Goal: Transaction & Acquisition: Subscribe to service/newsletter

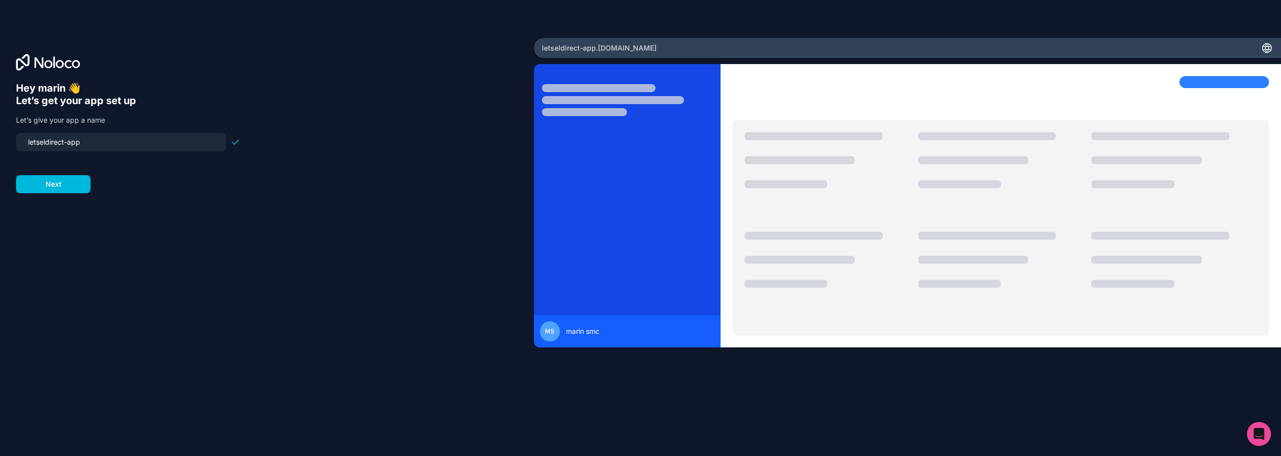
drag, startPoint x: 92, startPoint y: 144, endPoint x: 72, endPoint y: 144, distance: 20.5
click at [72, 144] on input "letseldirect-app" at bounding box center [121, 142] width 198 height 14
type input "letseldirect-app"
click at [57, 190] on button "Next" at bounding box center [53, 184] width 75 height 18
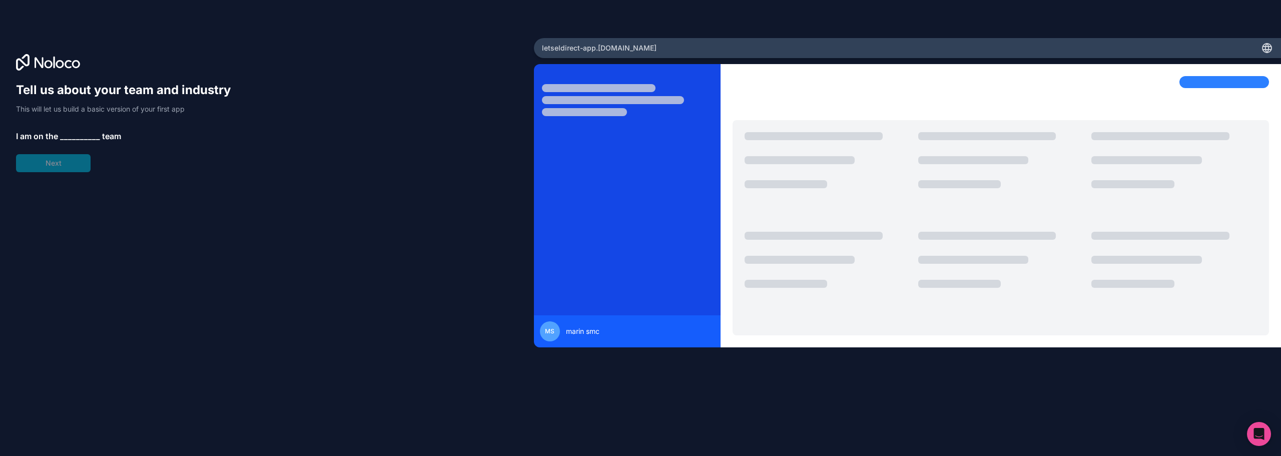
click at [85, 134] on span "__________" at bounding box center [80, 136] width 40 height 12
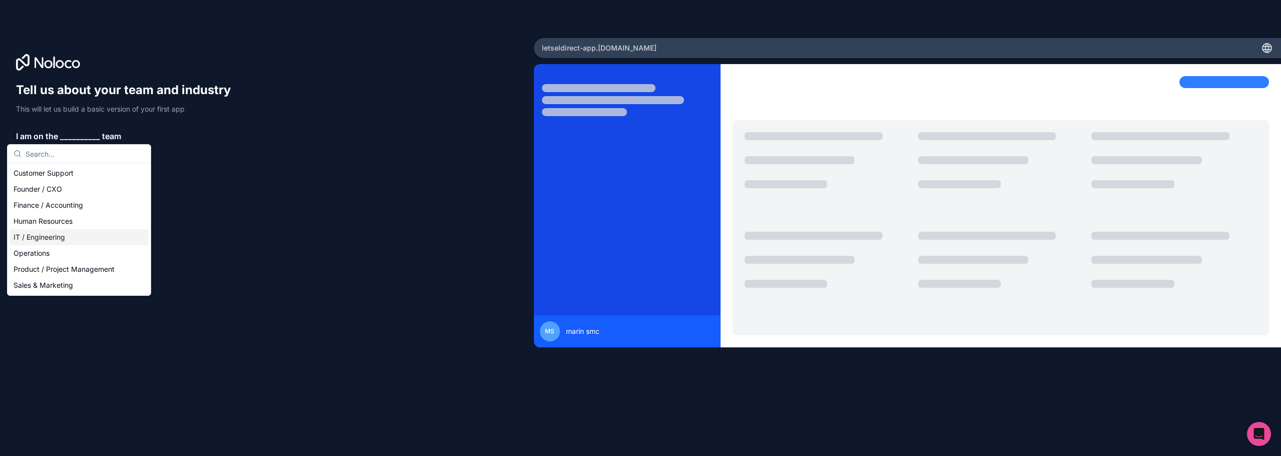
click at [45, 242] on div "IT / Engineering" at bounding box center [79, 237] width 139 height 16
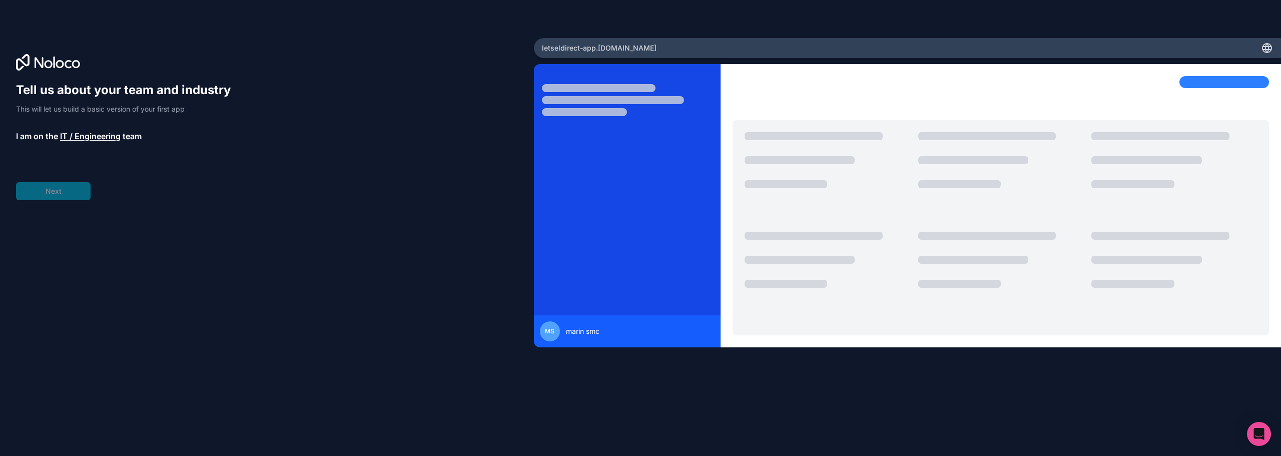
click at [81, 160] on span "__________" at bounding box center [84, 163] width 40 height 12
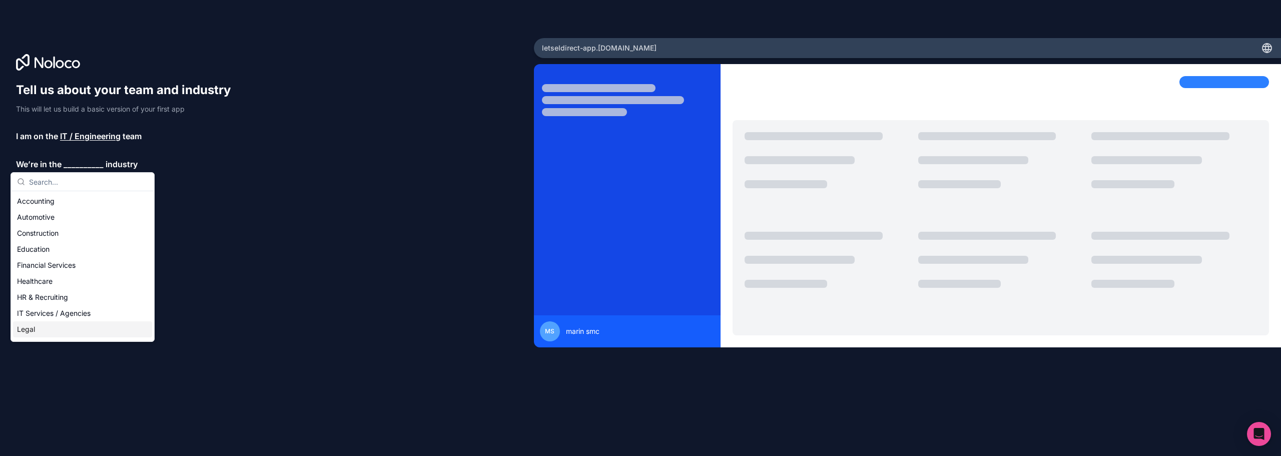
click at [24, 331] on div "Legal" at bounding box center [82, 329] width 139 height 16
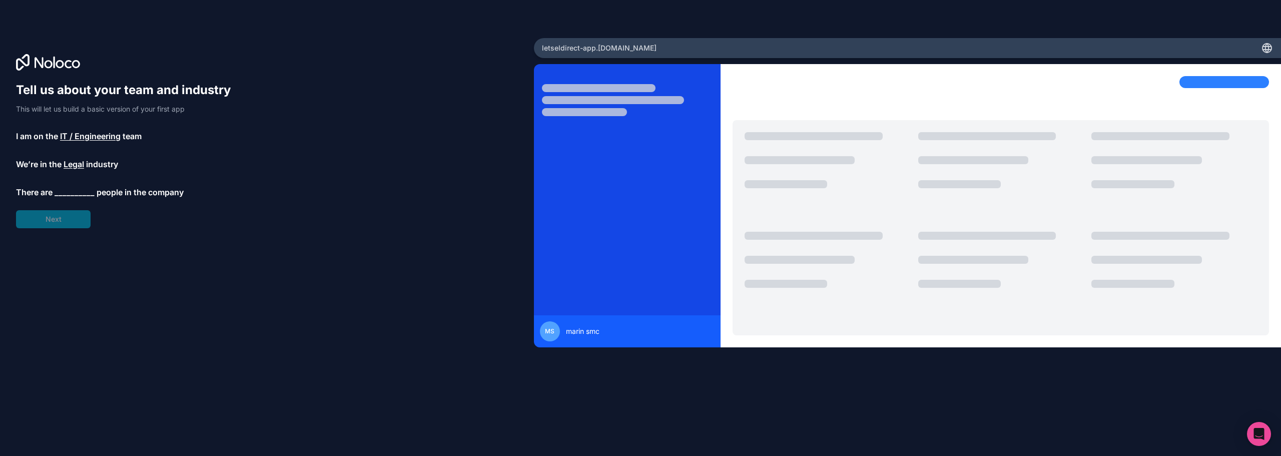
click at [84, 187] on span "__________" at bounding box center [75, 192] width 40 height 12
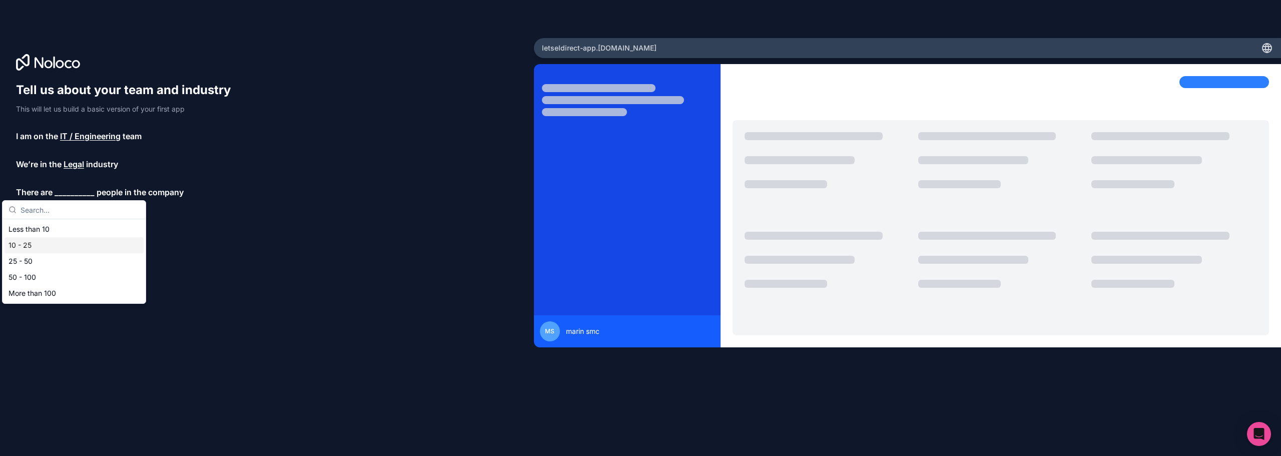
click at [48, 246] on div "10 - 25" at bounding box center [74, 245] width 139 height 16
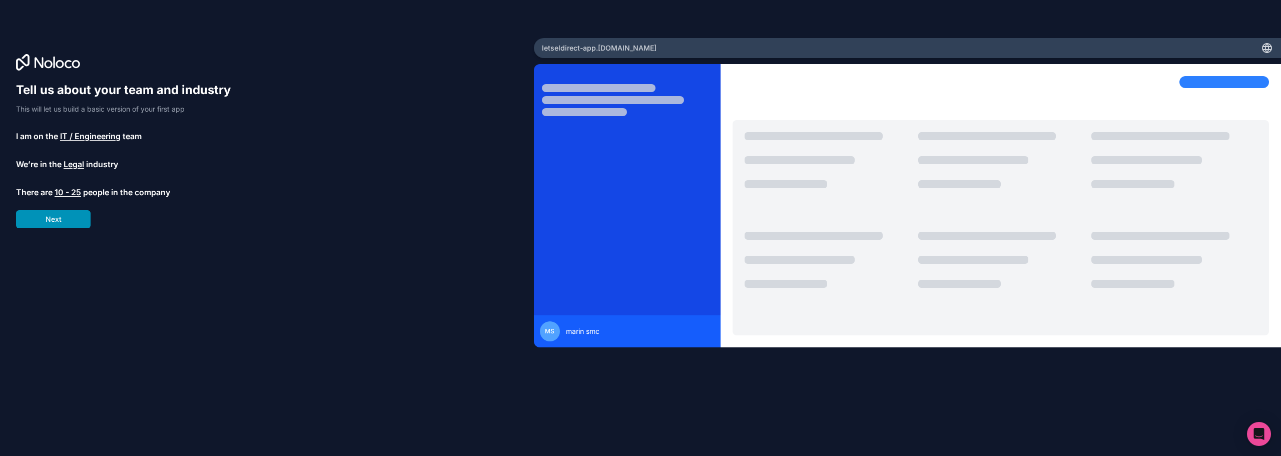
click at [56, 222] on button "Next" at bounding box center [53, 219] width 75 height 18
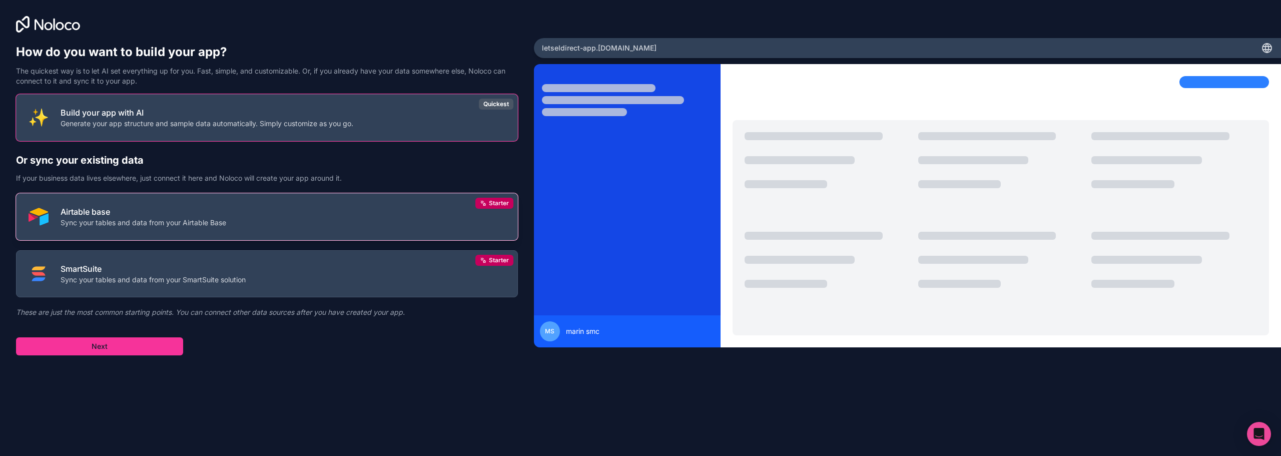
click at [104, 220] on p "Sync your tables and data from your Airtable Base" at bounding box center [144, 223] width 166 height 10
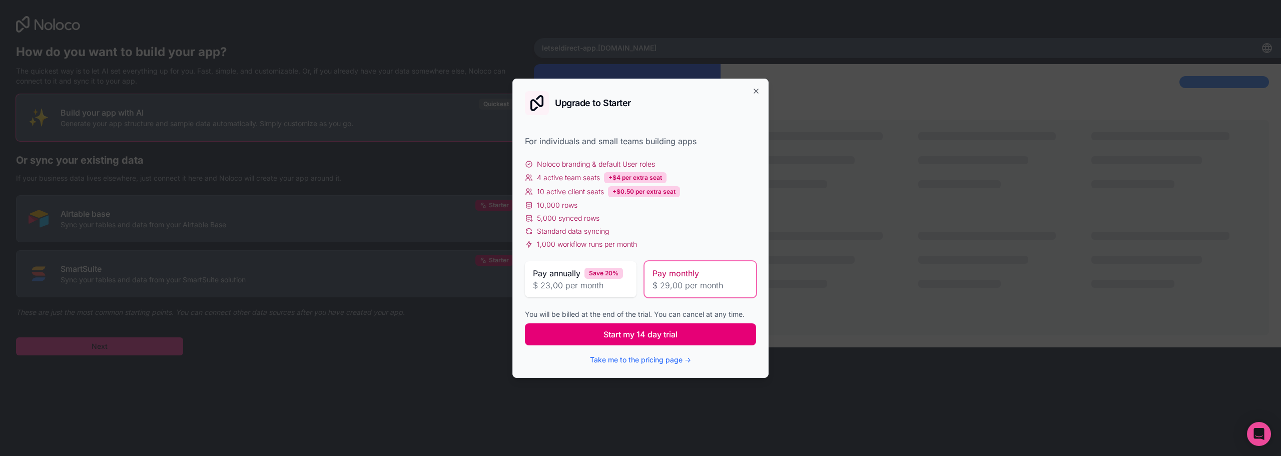
click at [640, 341] on button "Start my 14 day trial" at bounding box center [640, 334] width 231 height 22
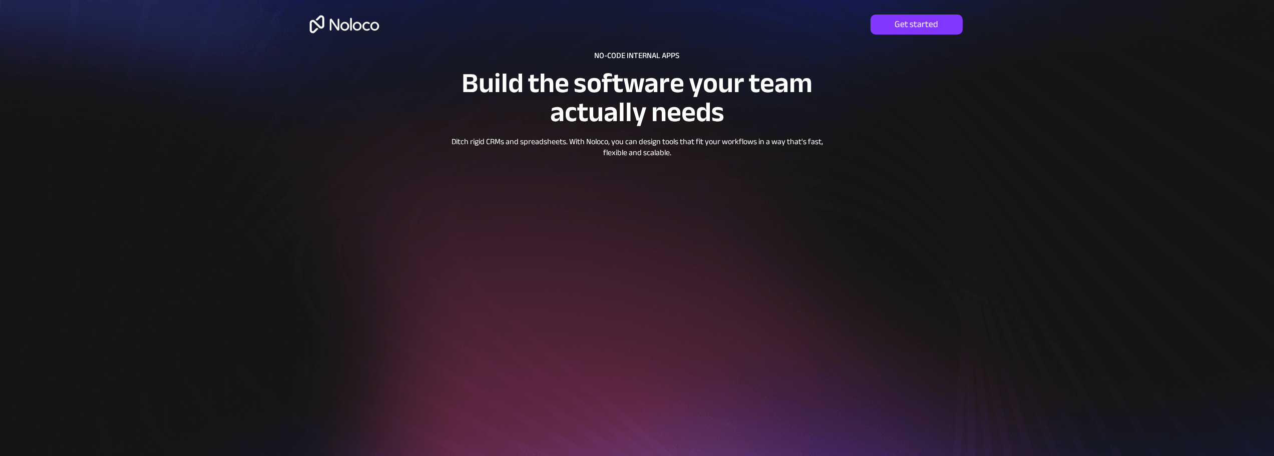
click at [278, 29] on div at bounding box center [637, 275] width 721 height 550
click at [310, 24] on img at bounding box center [344, 24] width 77 height 33
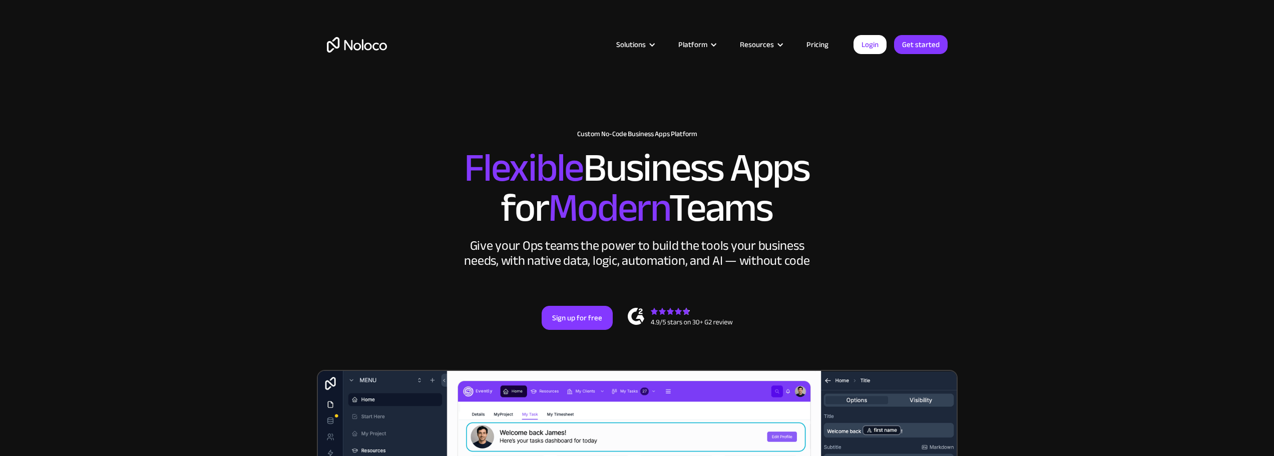
click at [824, 49] on link "Pricing" at bounding box center [817, 44] width 47 height 13
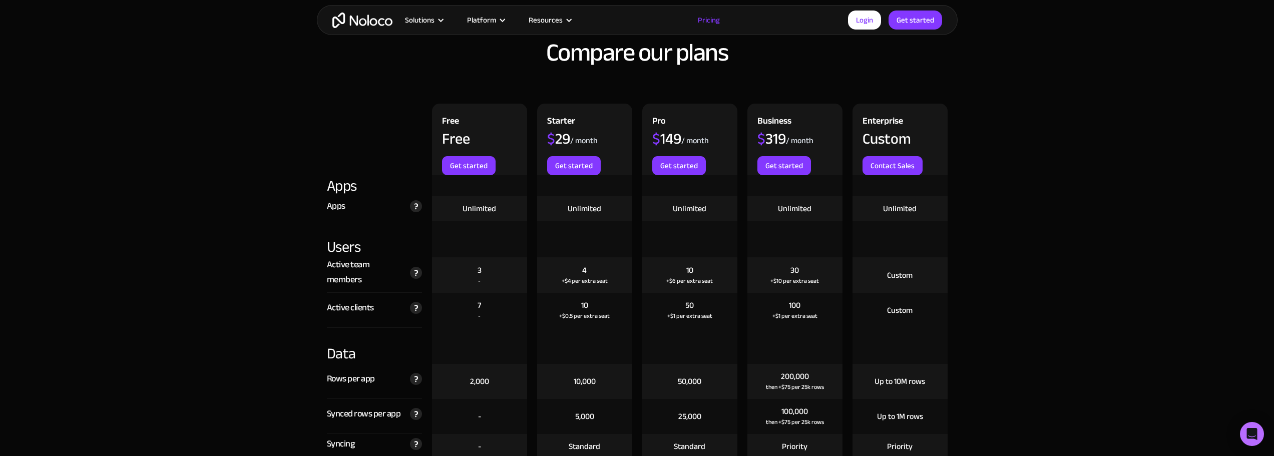
scroll to position [1101, 0]
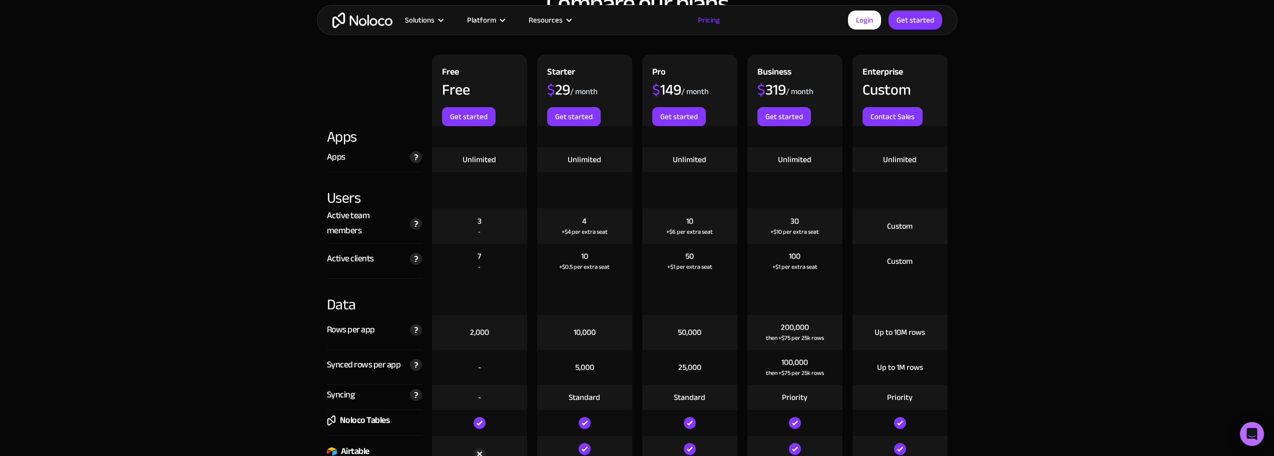
drag, startPoint x: 806, startPoint y: 226, endPoint x: 787, endPoint y: 225, distance: 19.0
click at [787, 225] on div "30 +$10 per extra seat" at bounding box center [794, 226] width 95 height 36
click at [784, 88] on div "$ 319" at bounding box center [771, 89] width 29 height 15
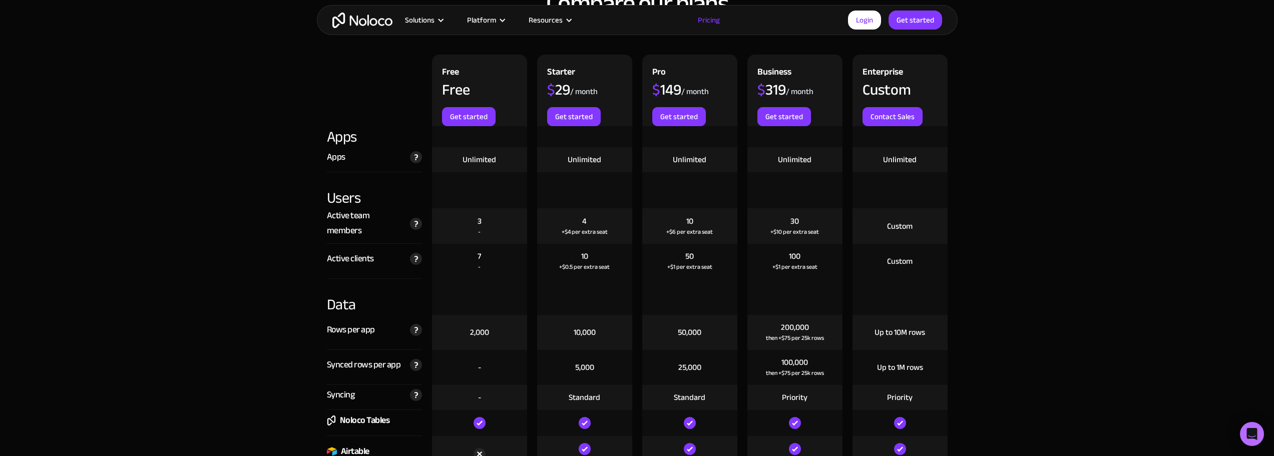
click at [796, 221] on div "30" at bounding box center [794, 221] width 9 height 11
click at [791, 162] on div "Unlimited" at bounding box center [795, 159] width 34 height 11
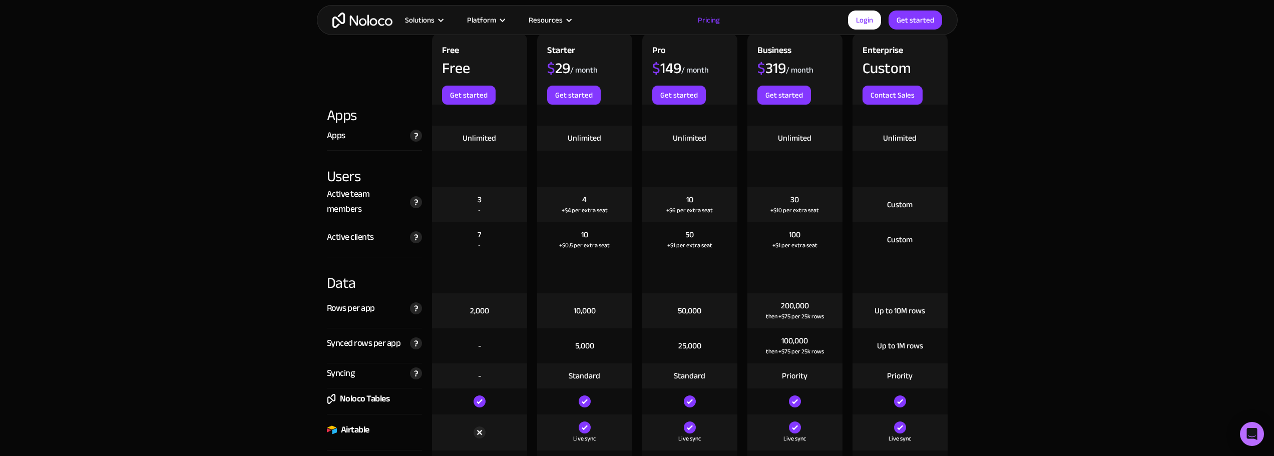
scroll to position [1139, 0]
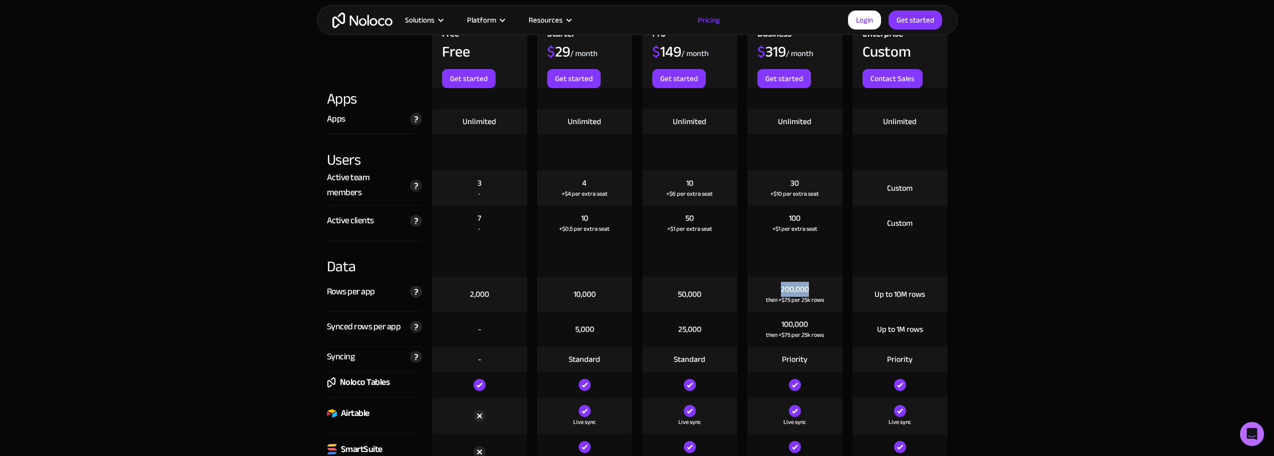
drag, startPoint x: 807, startPoint y: 289, endPoint x: 779, endPoint y: 288, distance: 28.1
click at [779, 288] on div "200,000 then +$75 per 25k rows" at bounding box center [794, 294] width 95 height 35
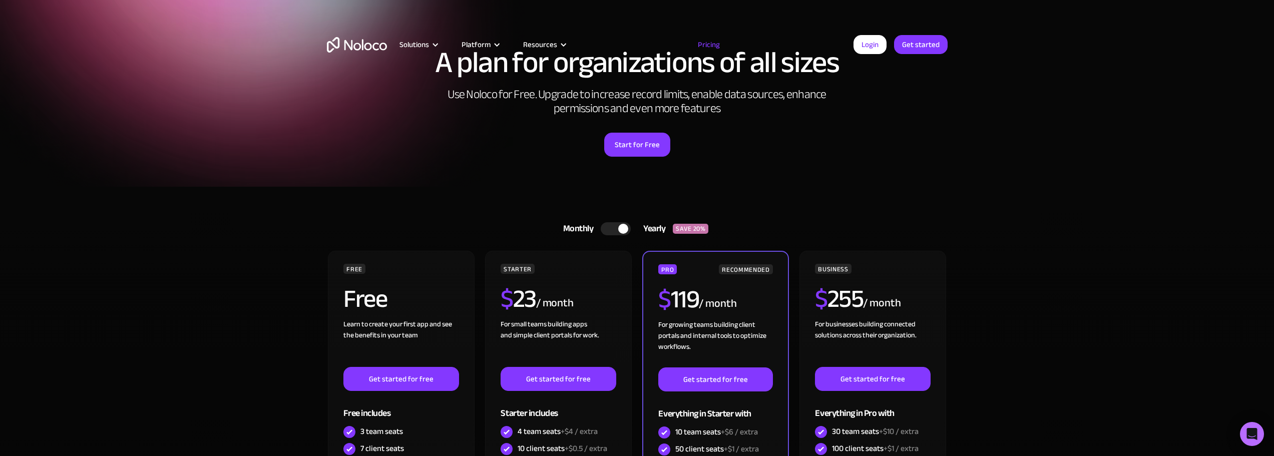
scroll to position [0, 0]
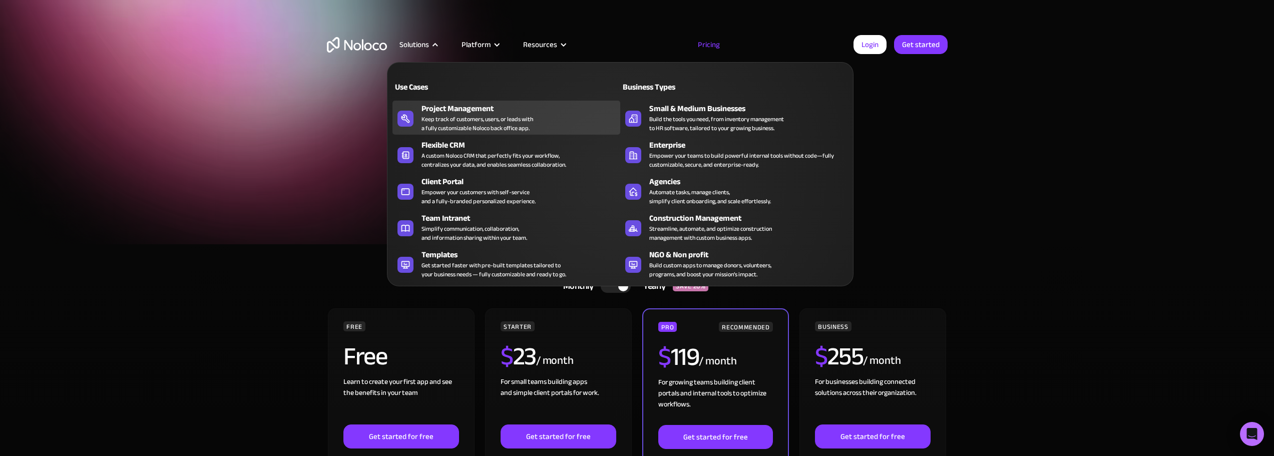
click at [452, 120] on div "Keep track of customers, users, or leads with a fully customizable Noloco back …" at bounding box center [477, 124] width 112 height 18
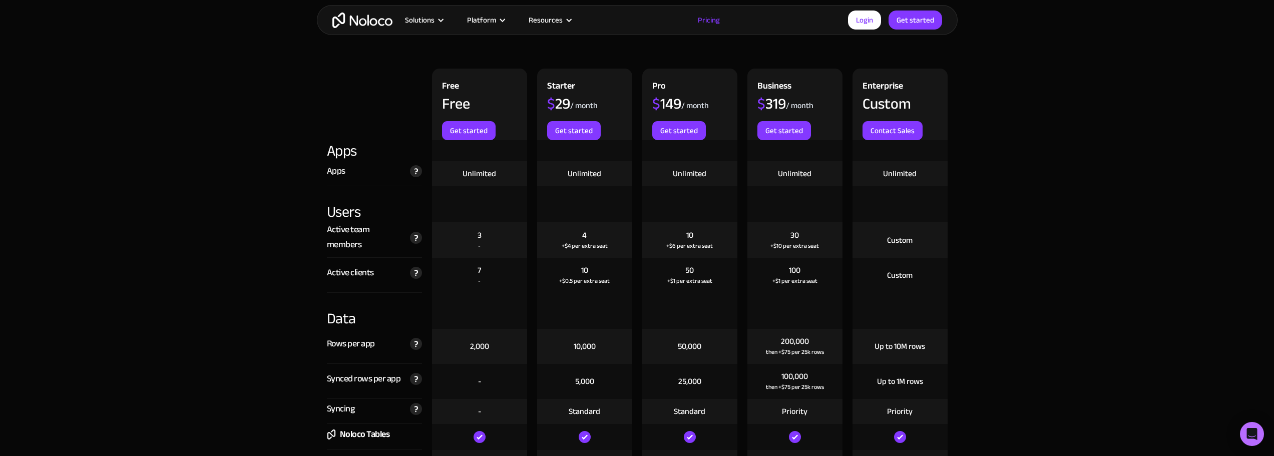
scroll to position [1204, 0]
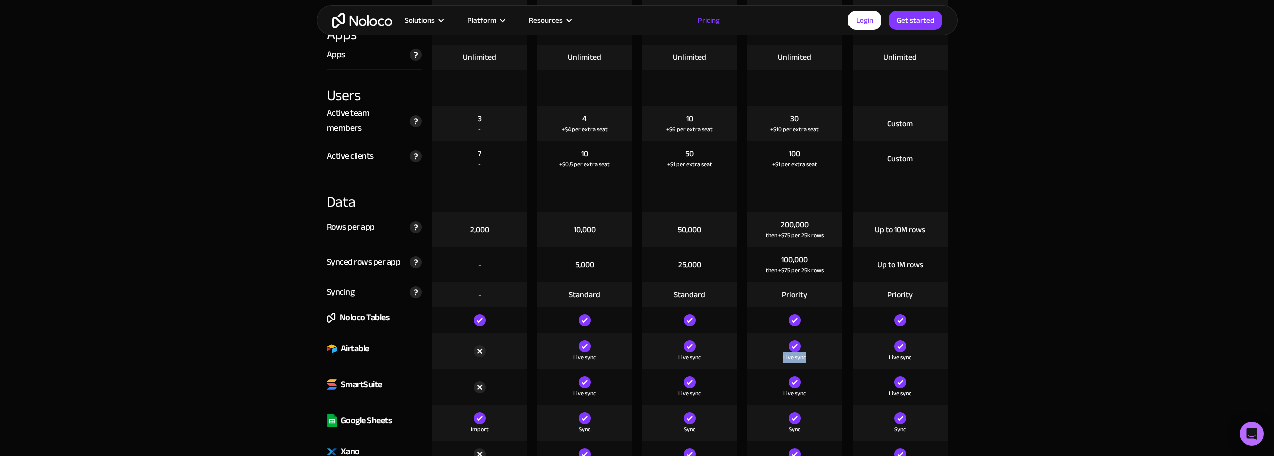
drag, startPoint x: 807, startPoint y: 355, endPoint x: 780, endPoint y: 358, distance: 27.1
click at [780, 358] on div "Live sync" at bounding box center [794, 351] width 95 height 36
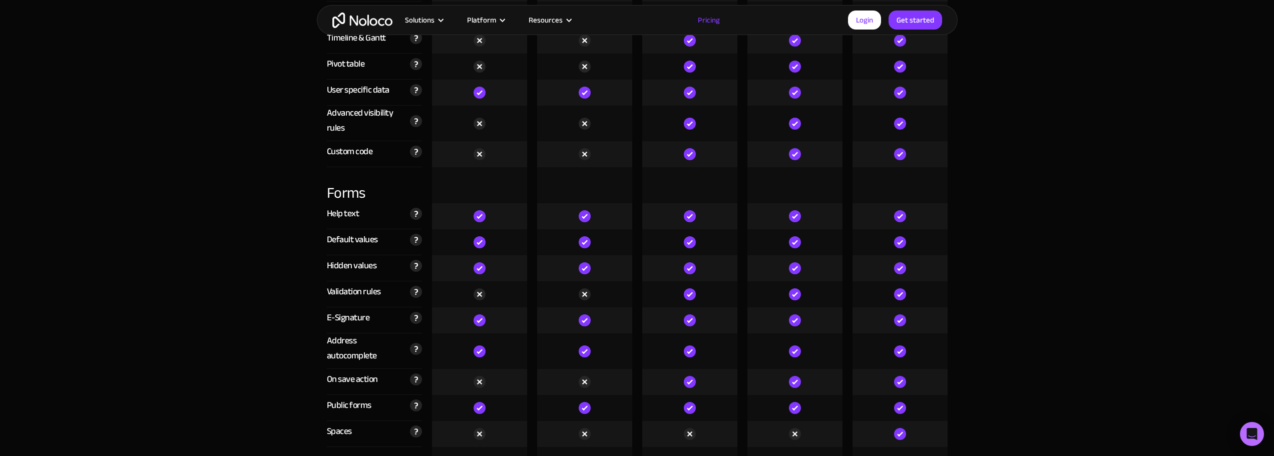
scroll to position [2662, 0]
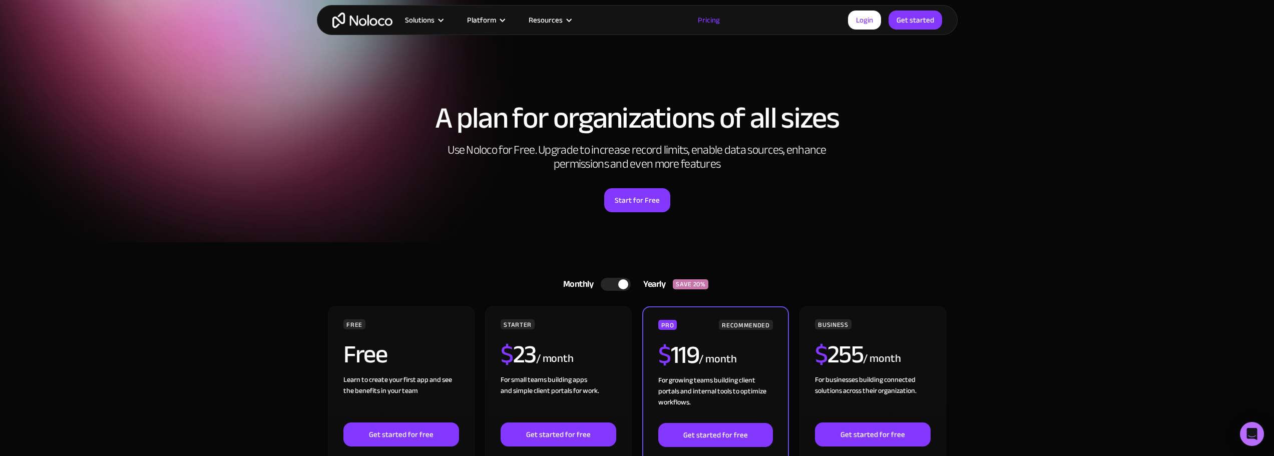
scroll to position [0, 0]
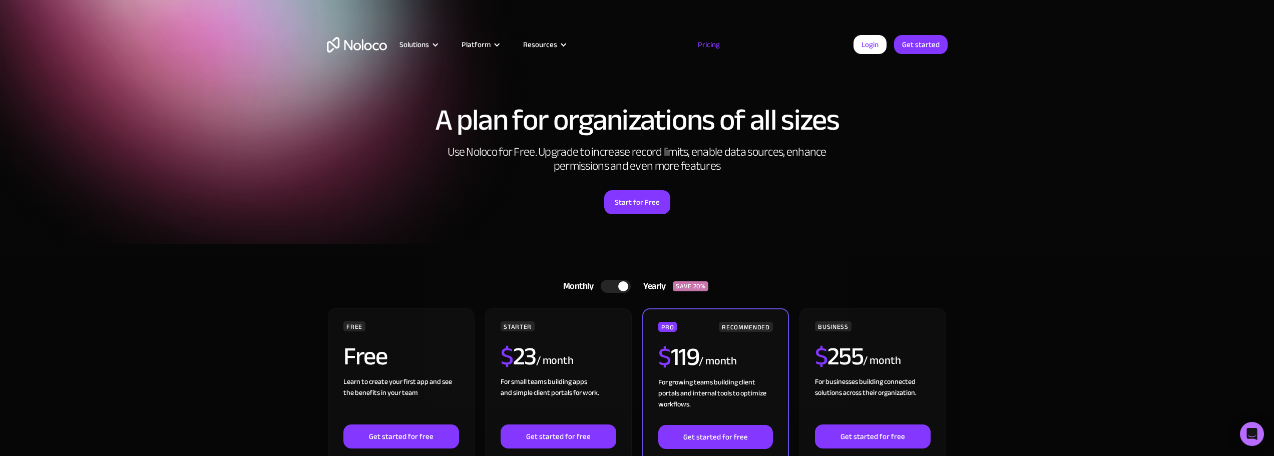
click at [891, 37] on div "Login Get started" at bounding box center [900, 44] width 94 height 19
click at [874, 49] on link "Login" at bounding box center [869, 44] width 33 height 19
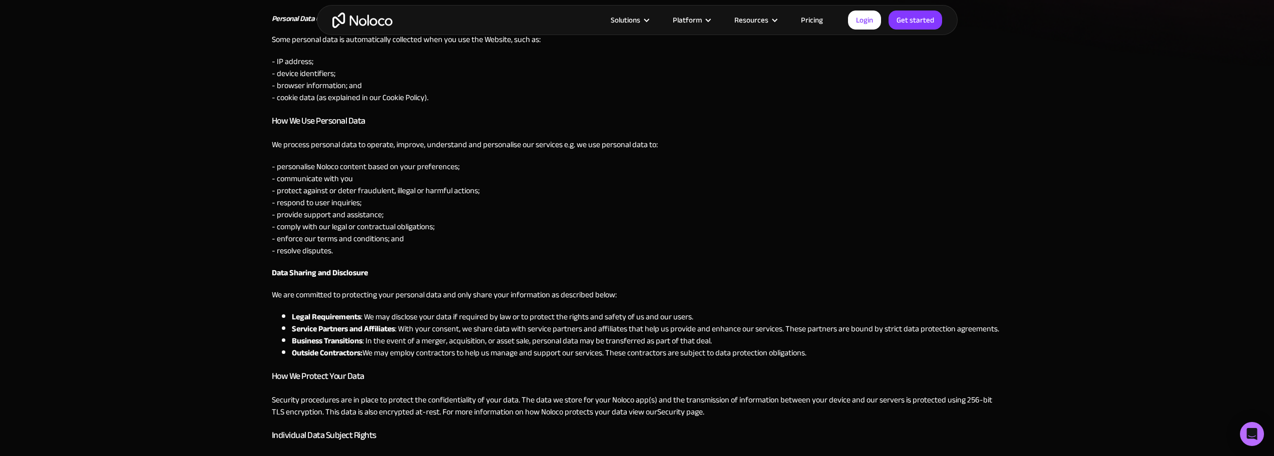
scroll to position [668, 0]
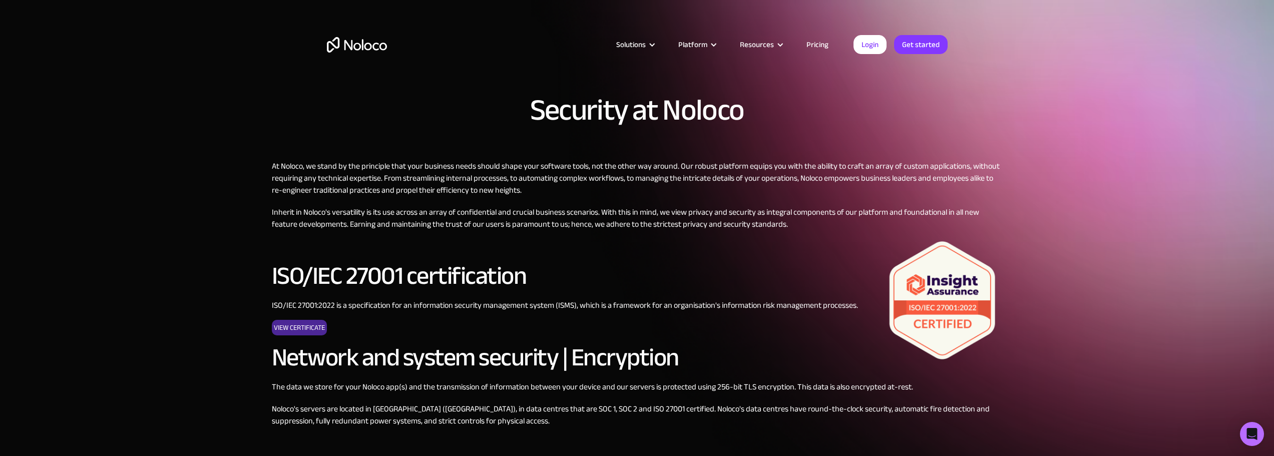
click at [1044, 240] on div "Security at Noloco At Noloco, we stand by the principle that your business need…" at bounding box center [637, 460] width 1274 height 920
